Goal: Check status: Check status

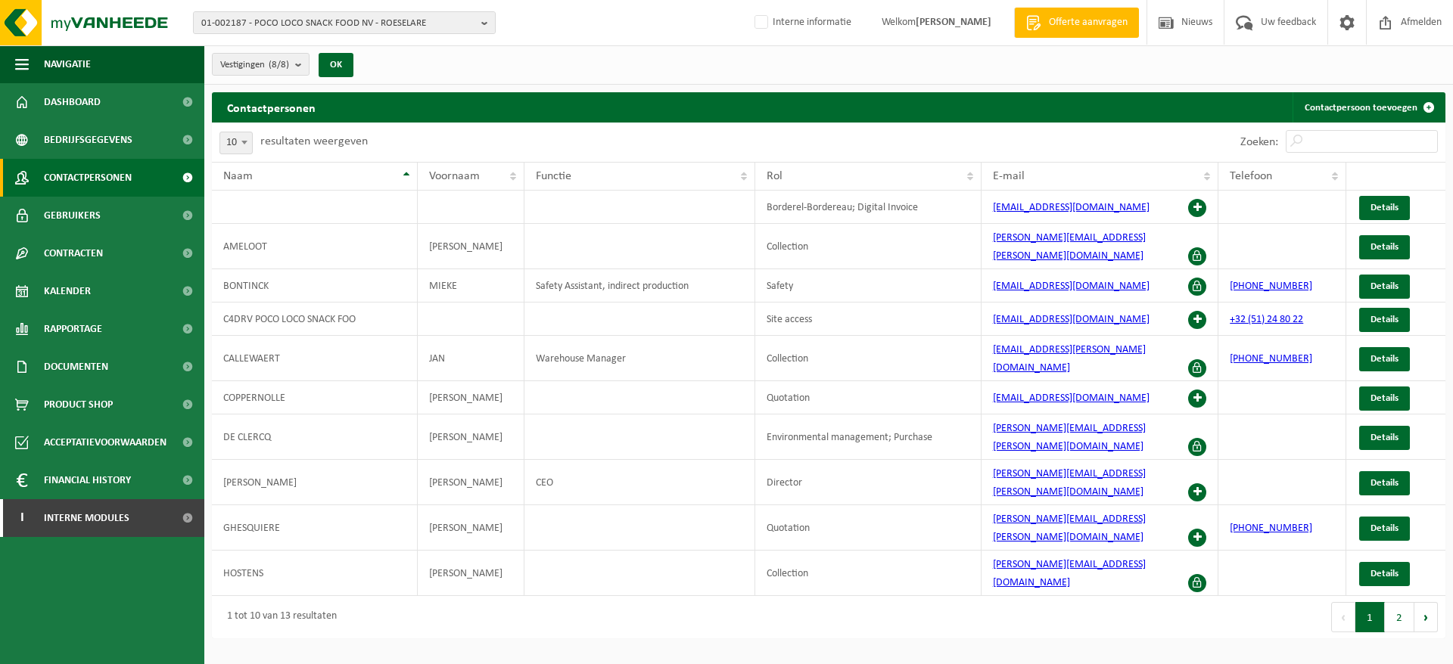
click at [301, 19] on span "01-002187 - POCO LOCO SNACK FOOD NV - ROESELARE" at bounding box center [338, 23] width 274 height 23
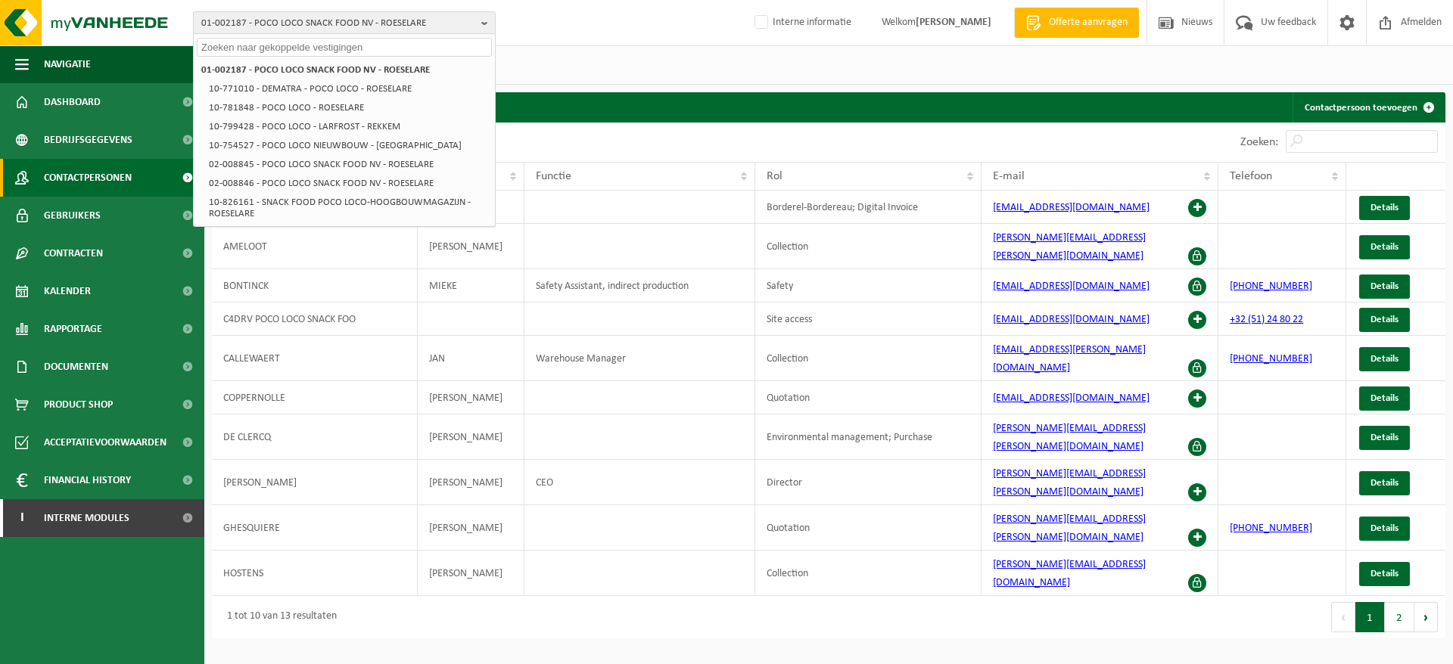
click at [288, 42] on input "text" at bounding box center [344, 47] width 295 height 19
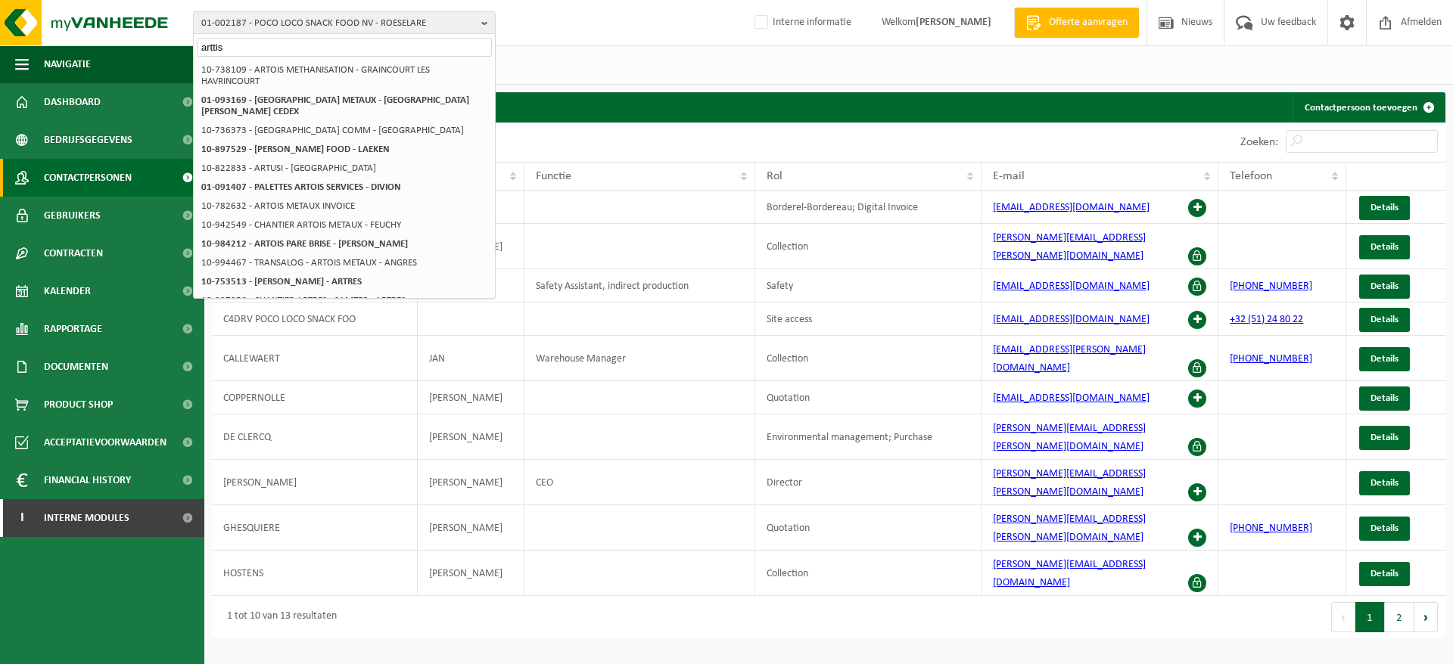
click at [305, 45] on input "arttis" at bounding box center [344, 47] width 295 height 19
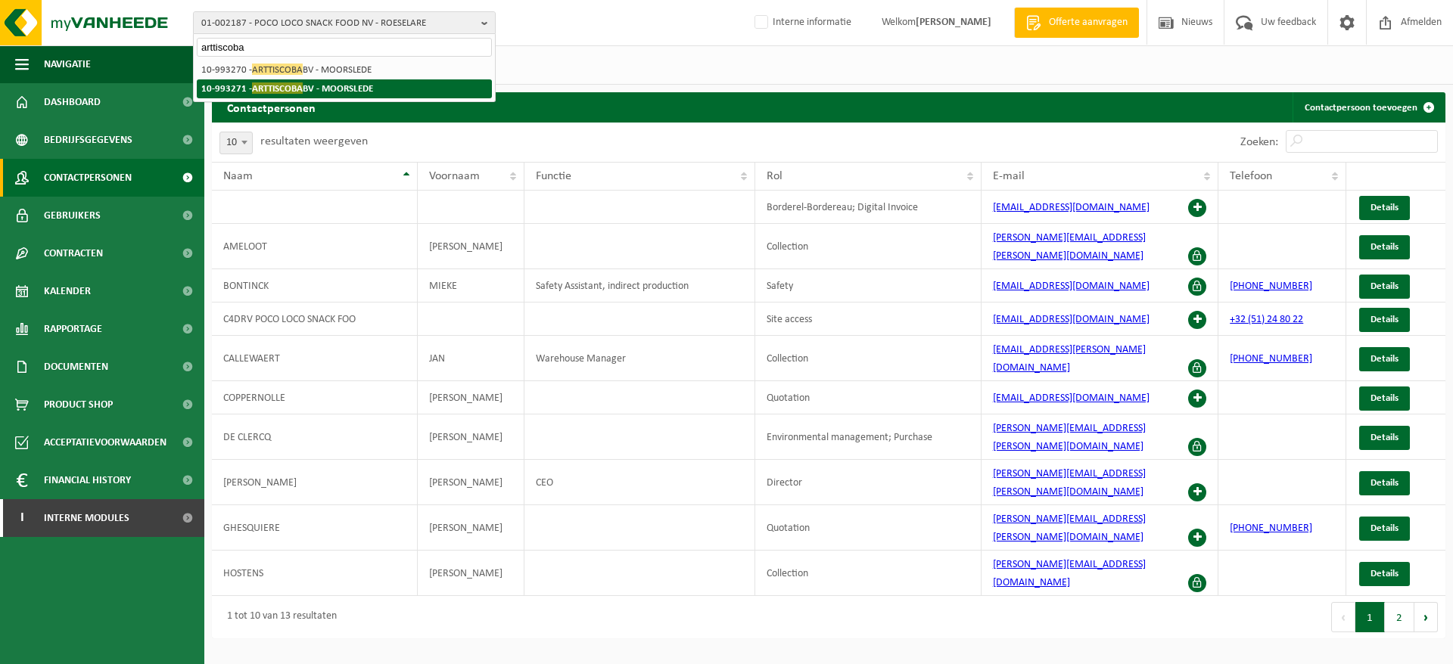
type input "arttiscoba"
click at [338, 84] on strong "10-993271 - ARTTISCOBA BV - MOORSLEDE" at bounding box center [287, 87] width 172 height 11
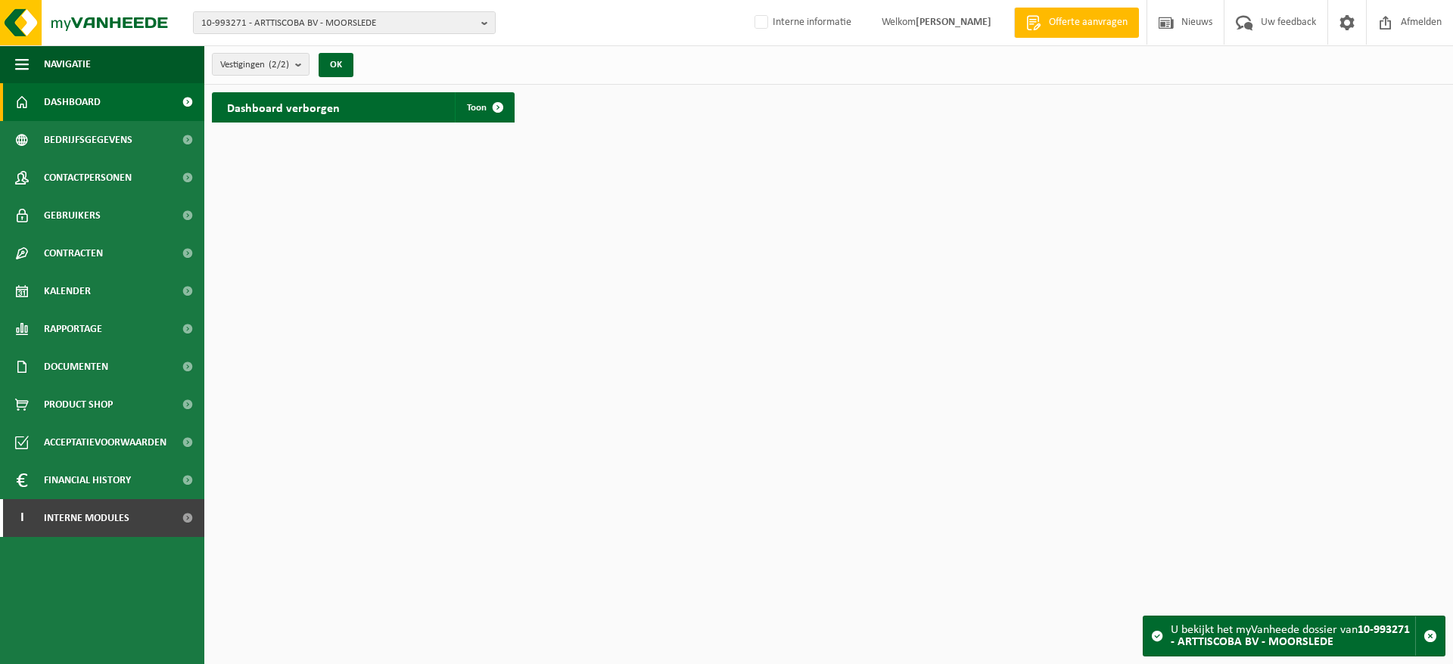
click at [98, 294] on link "Kalender" at bounding box center [102, 291] width 204 height 38
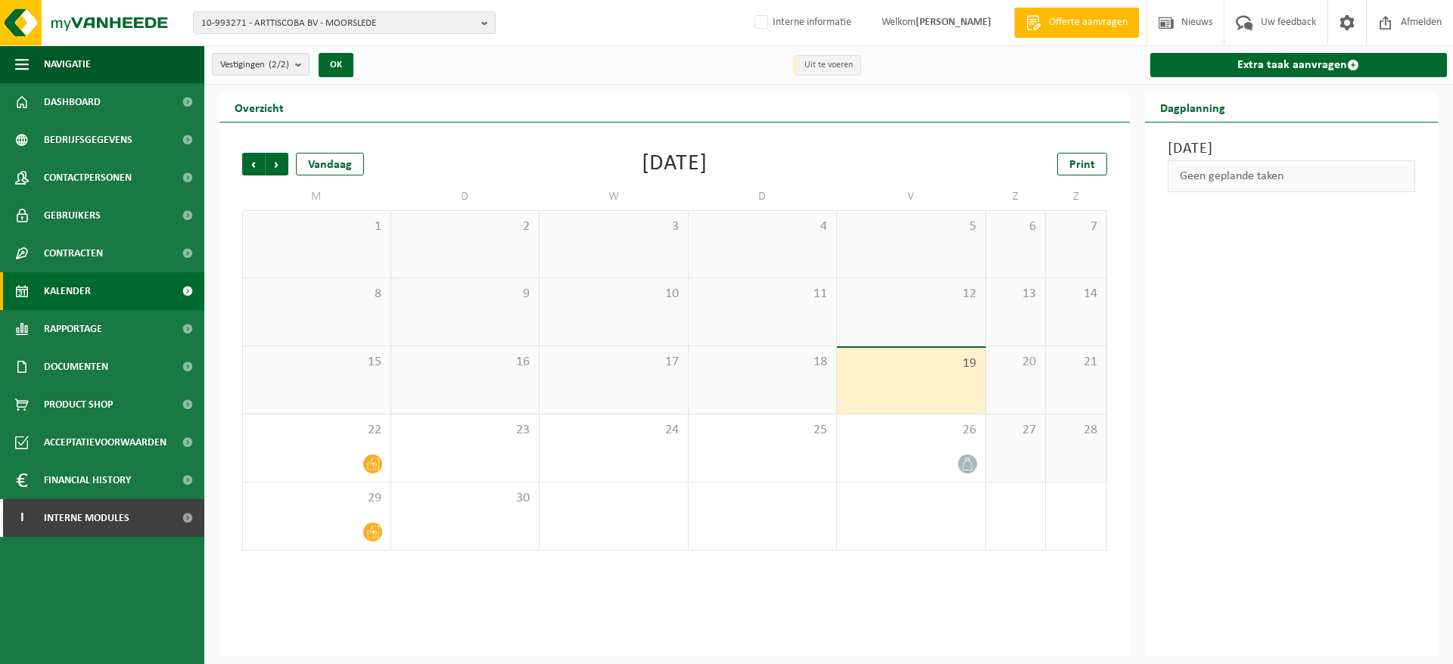
click at [279, 164] on span "Volgende" at bounding box center [277, 164] width 23 height 23
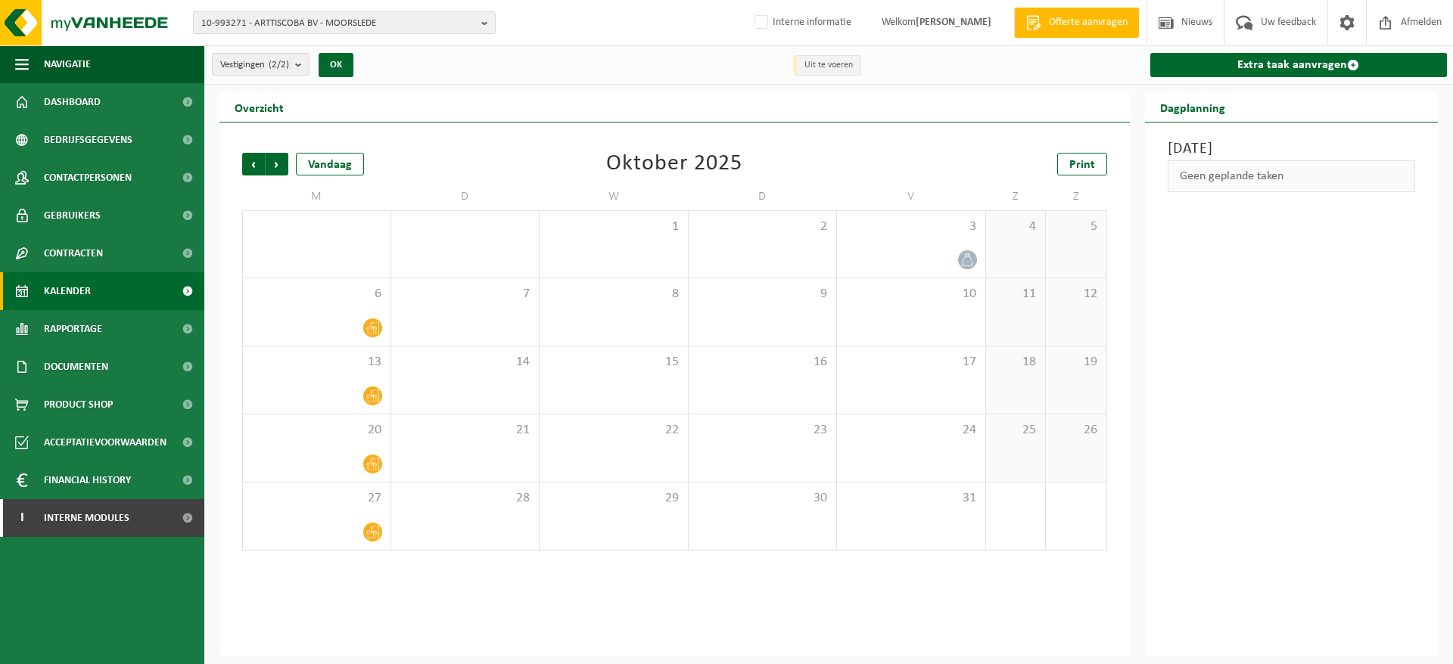
click at [247, 160] on span "Vorige" at bounding box center [253, 164] width 23 height 23
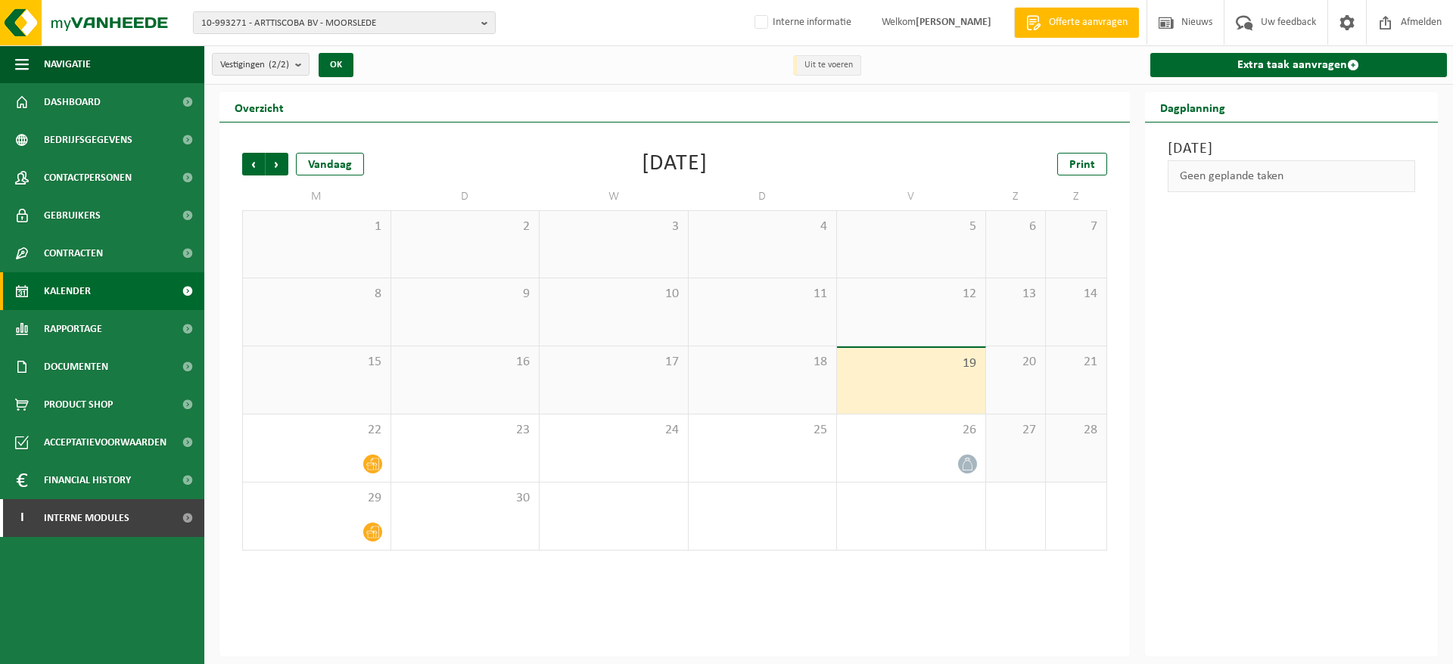
click at [266, 159] on span "Volgende" at bounding box center [277, 164] width 23 height 23
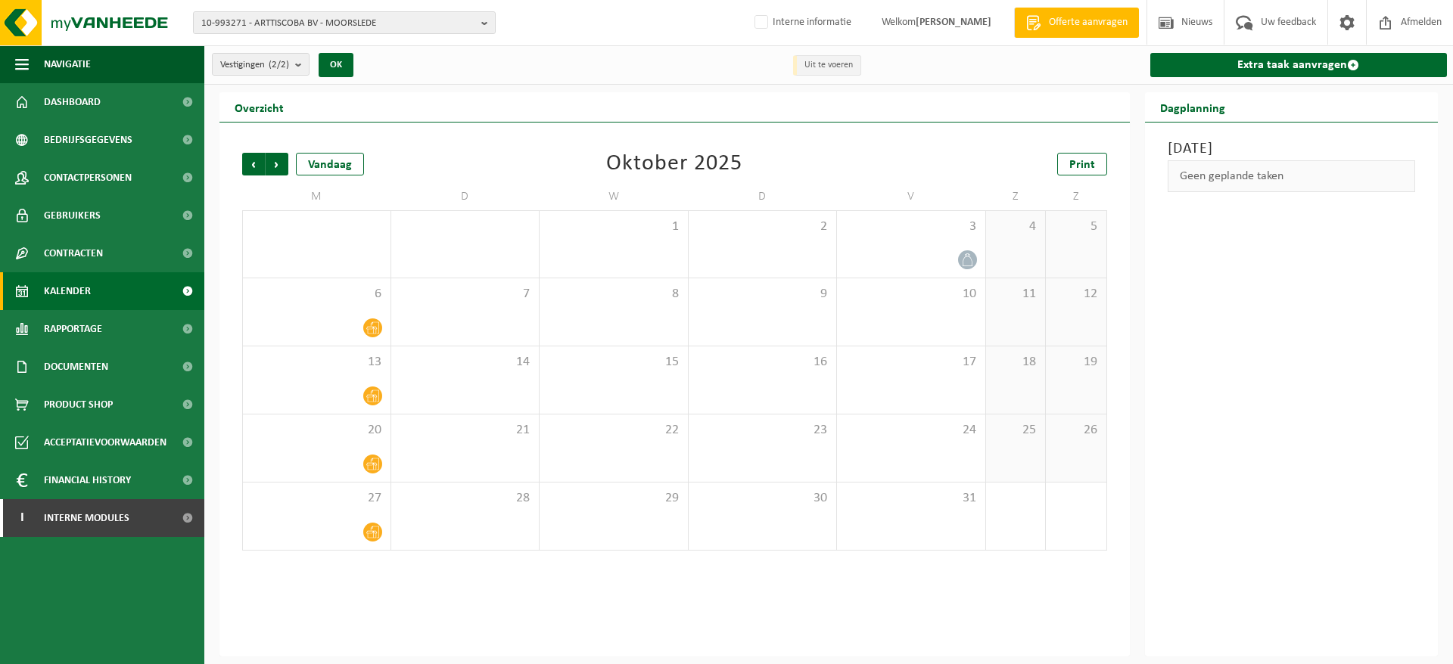
click at [281, 161] on span "Volgende" at bounding box center [277, 164] width 23 height 23
click at [251, 163] on span "Vorige" at bounding box center [253, 164] width 23 height 23
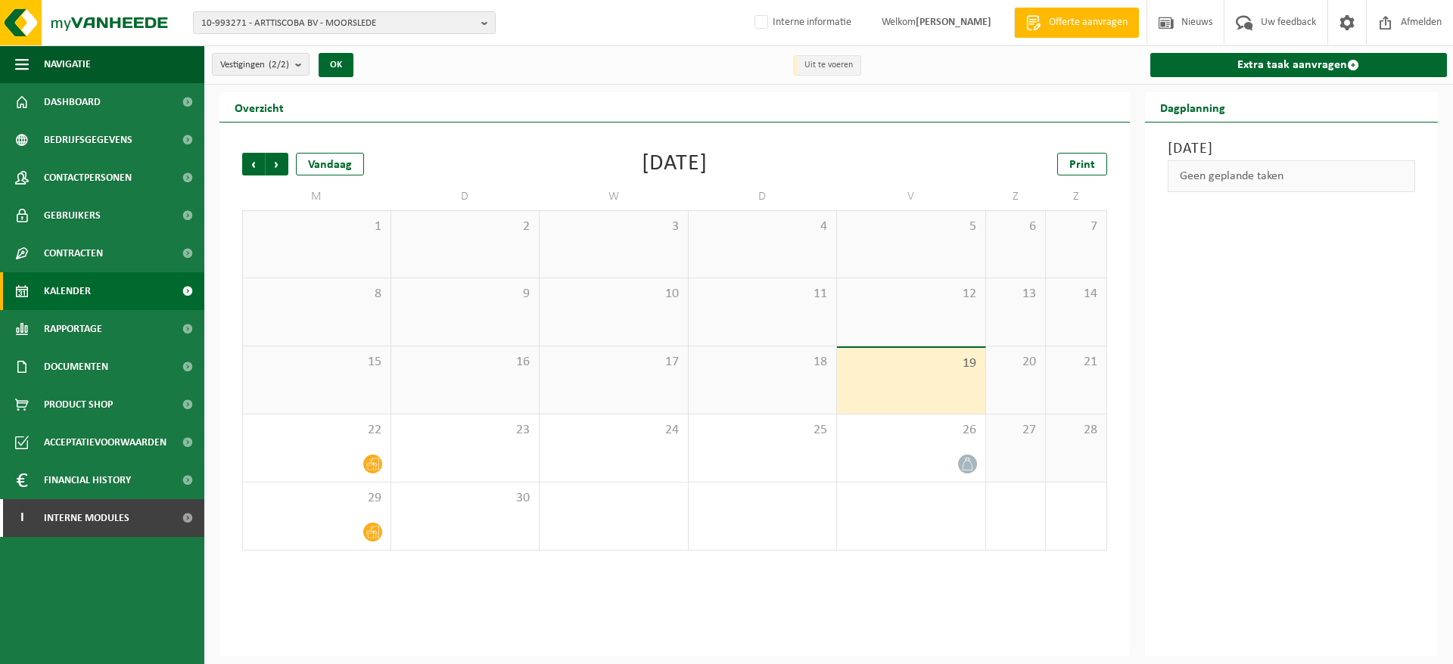
click at [278, 167] on span "Volgende" at bounding box center [277, 164] width 23 height 23
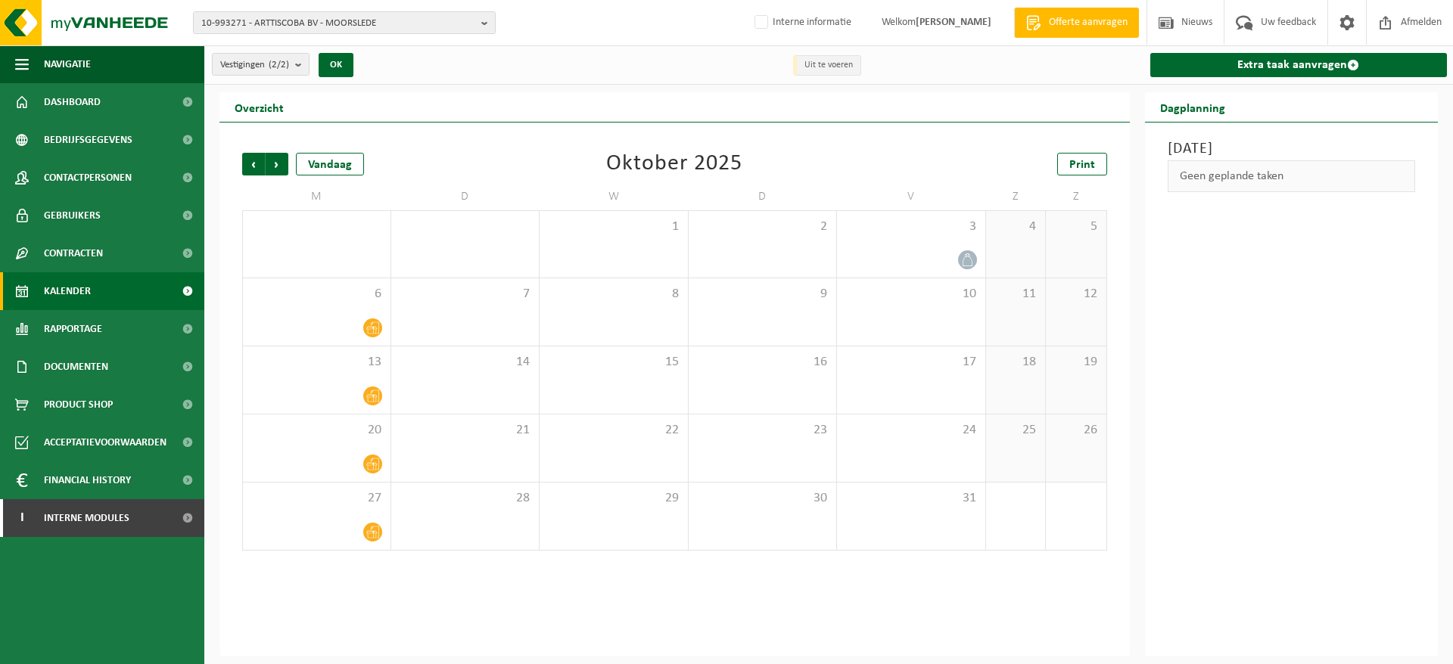
click at [1262, 263] on div "Vrijdag 19 september 2025 Geen geplande taken" at bounding box center [1292, 390] width 294 height 534
click at [255, 157] on span "Vorige" at bounding box center [253, 164] width 23 height 23
